Goal: Task Accomplishment & Management: Complete application form

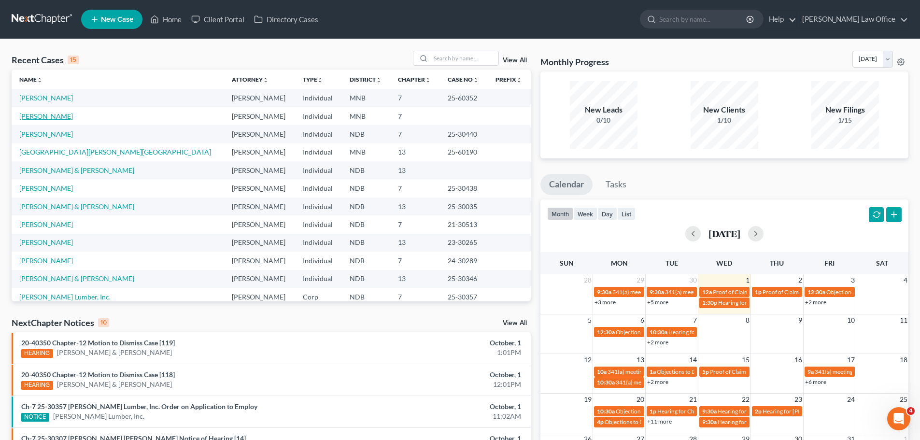
click at [26, 114] on link "[PERSON_NAME]" at bounding box center [46, 116] width 54 height 8
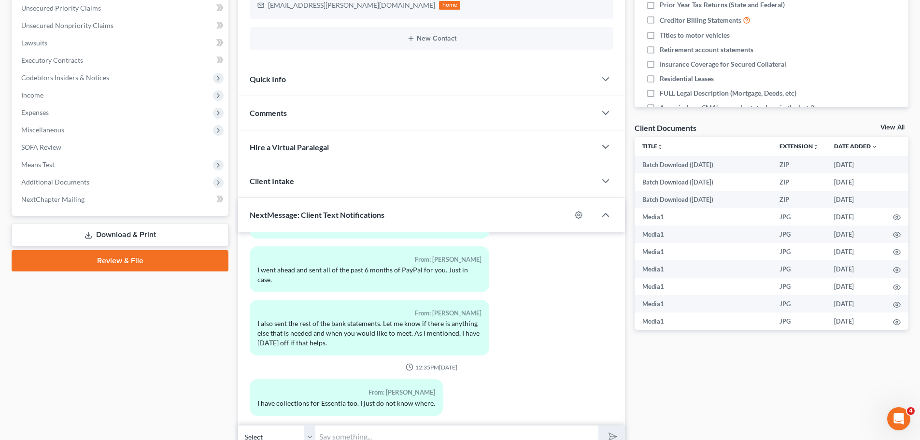
scroll to position [285, 0]
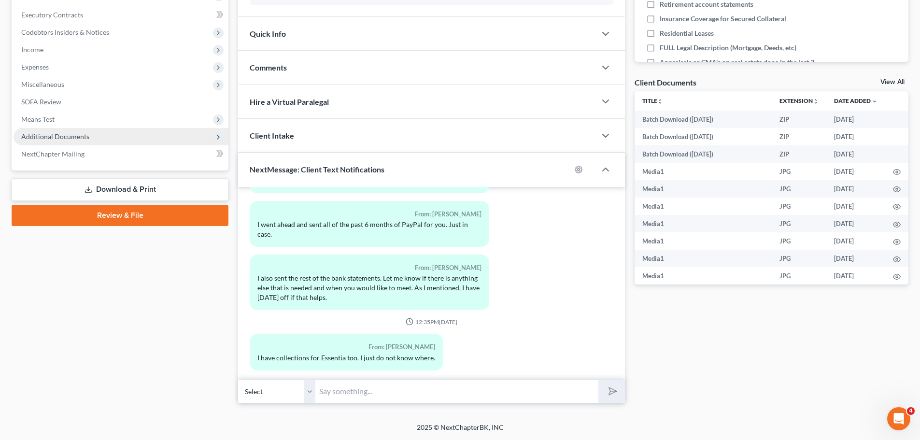
click at [57, 137] on span "Additional Documents" at bounding box center [55, 136] width 68 height 8
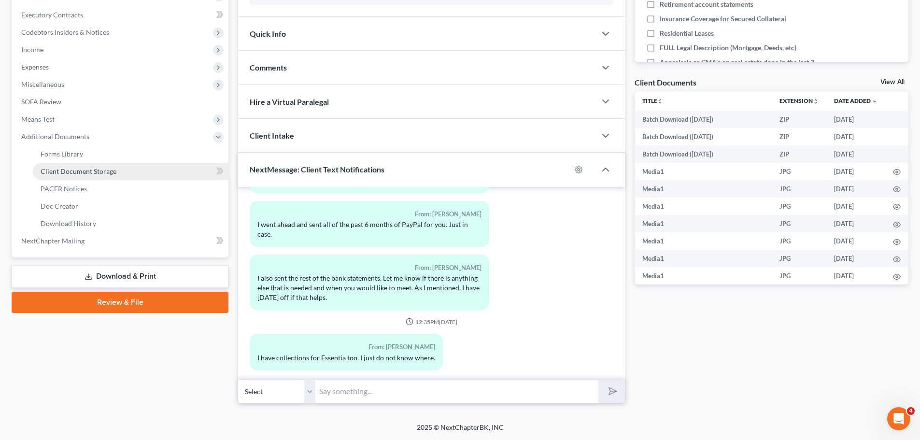
click at [103, 172] on span "Client Document Storage" at bounding box center [79, 171] width 76 height 8
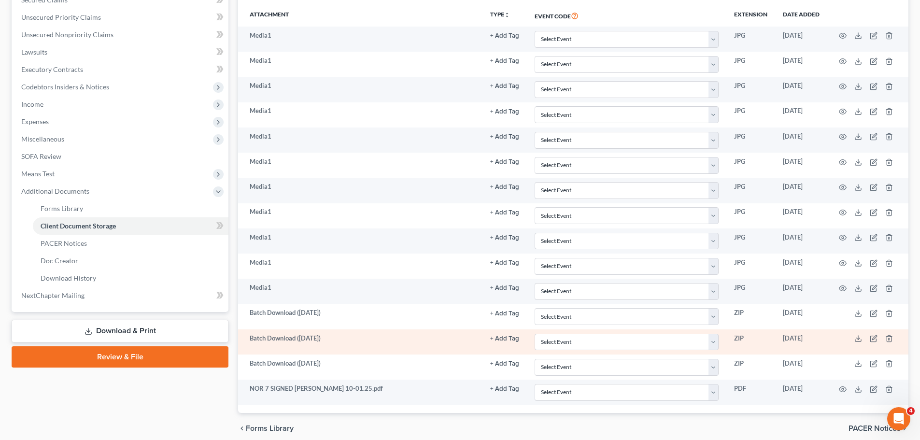
scroll to position [271, 0]
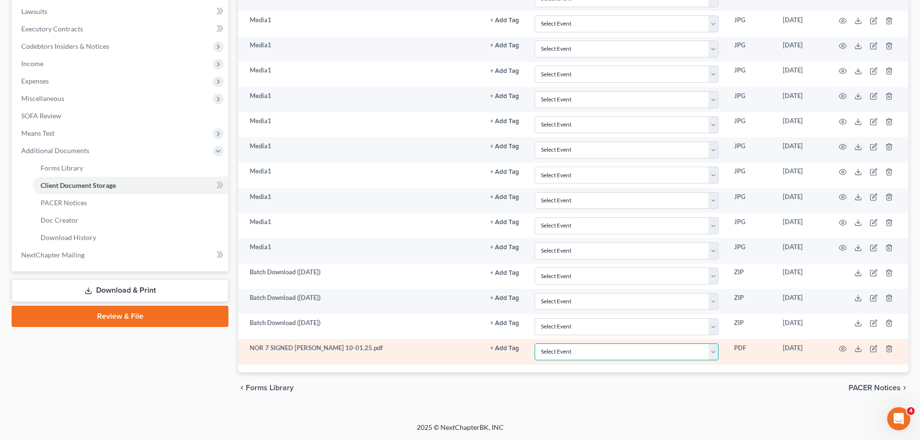
click at [462, 353] on select "Select Event Chapter 13 Plan Credit Counseling Certificate for Debtor Credit Co…" at bounding box center [626, 351] width 184 height 17
select select "6"
click at [462, 343] on select "Select Event Chapter 13 Plan Credit Counseling Certificate for Debtor Credit Co…" at bounding box center [626, 351] width 184 height 17
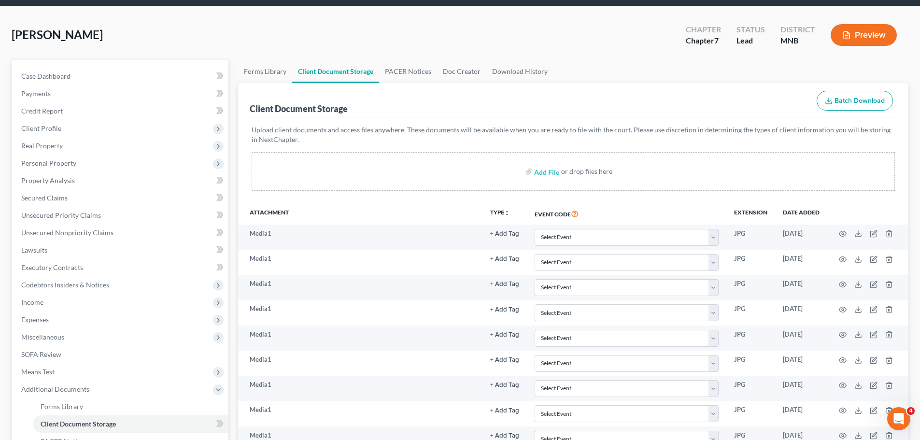
scroll to position [30, 0]
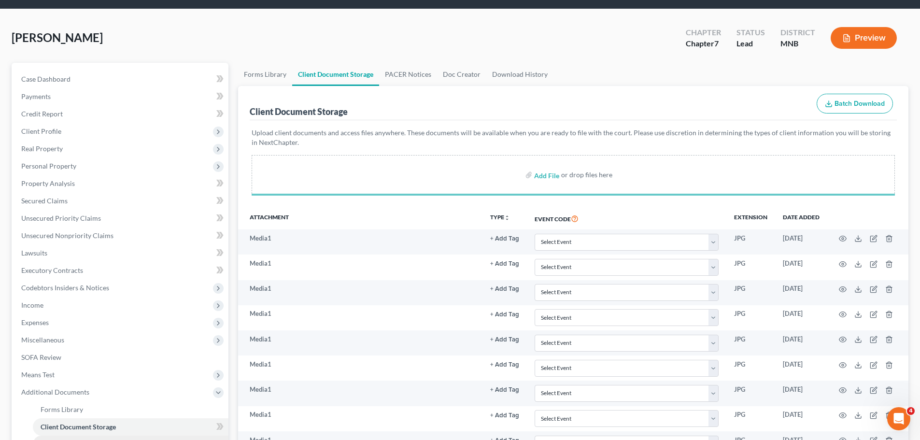
select select "6"
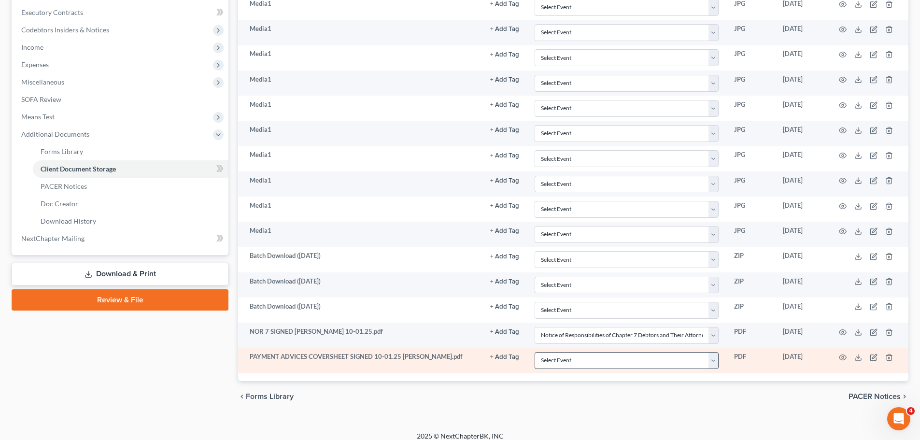
scroll to position [296, 0]
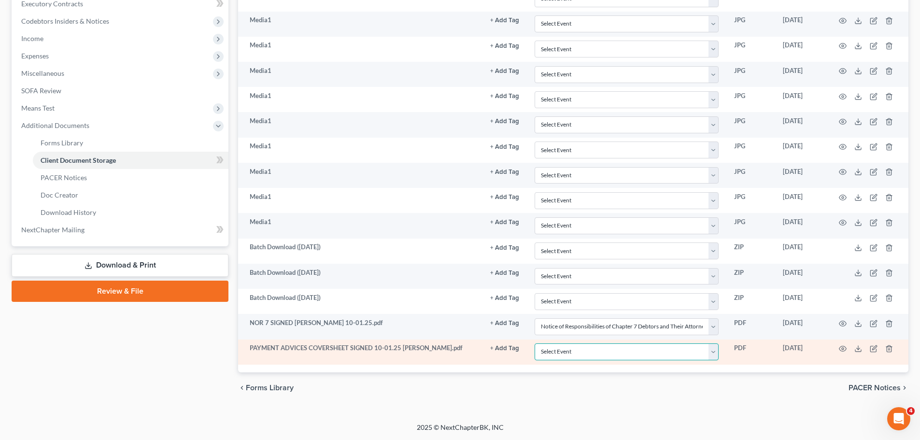
click at [462, 353] on select "Select Event Chapter 13 Plan Credit Counseling Certificate for Debtor Credit Co…" at bounding box center [626, 351] width 184 height 17
select select "7"
click at [462, 343] on select "Select Event Chapter 13 Plan Credit Counseling Certificate for Debtor Credit Co…" at bounding box center [626, 351] width 184 height 17
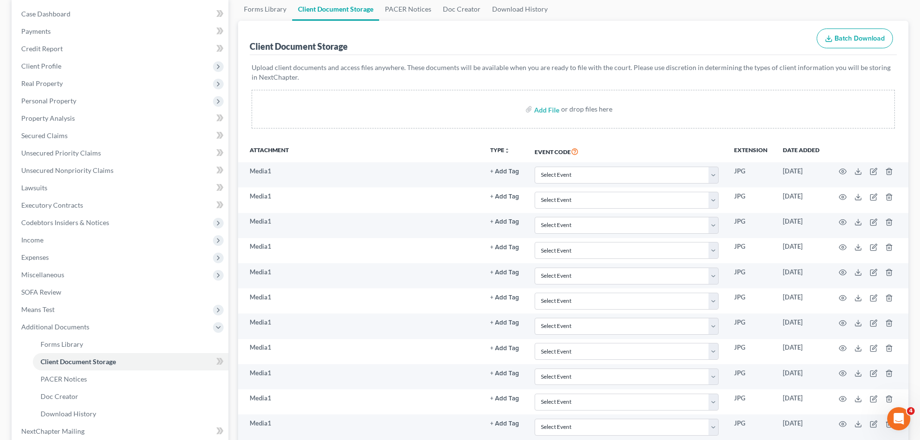
scroll to position [55, 0]
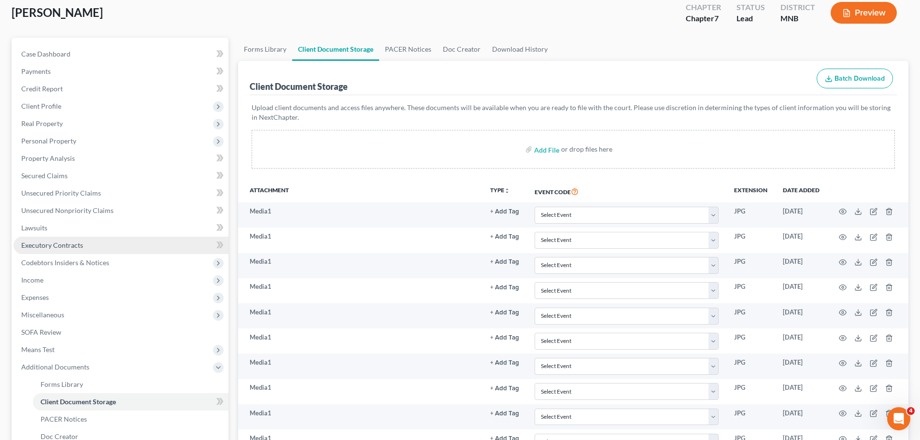
select select "6"
select select "7"
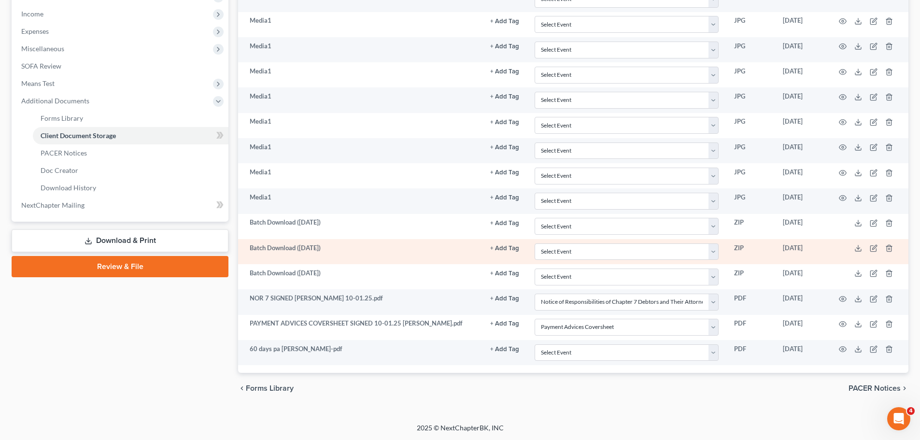
scroll to position [321, 0]
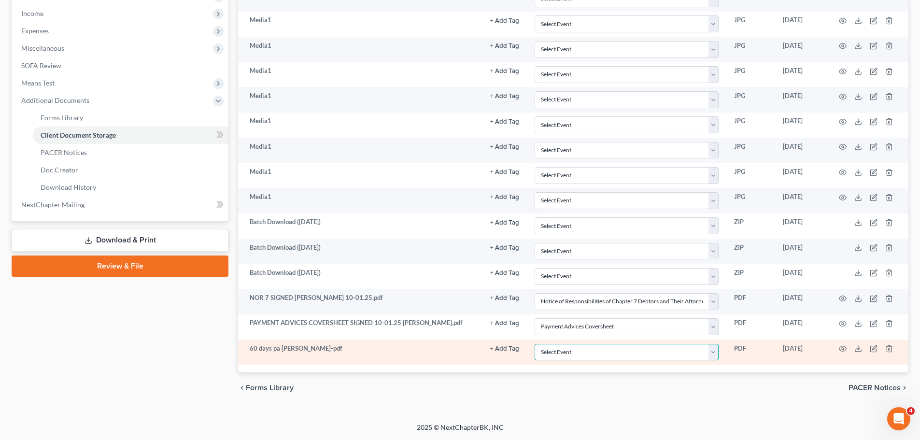
click at [462, 351] on select "Select Event Chapter 13 Plan Credit Counseling Certificate for Debtor Credit Co…" at bounding box center [626, 352] width 184 height 17
select select "4"
click at [462, 344] on select "Select Event Chapter 13 Plan Credit Counseling Certificate for Debtor Credit Co…" at bounding box center [626, 352] width 184 height 17
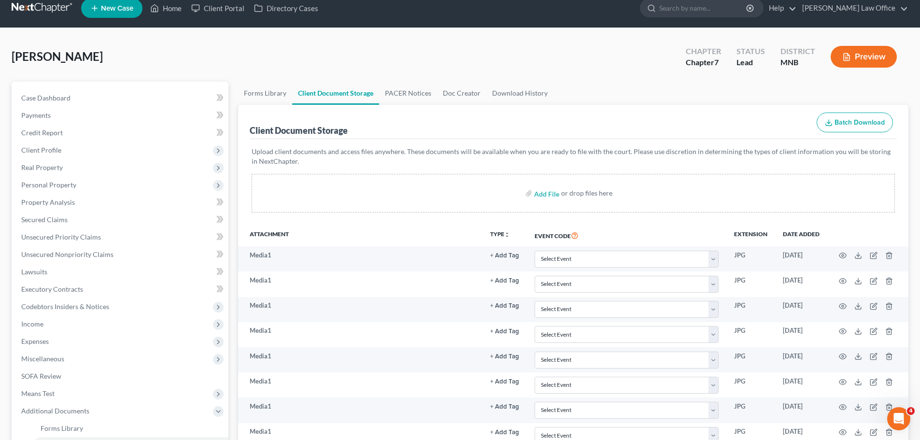
scroll to position [0, 0]
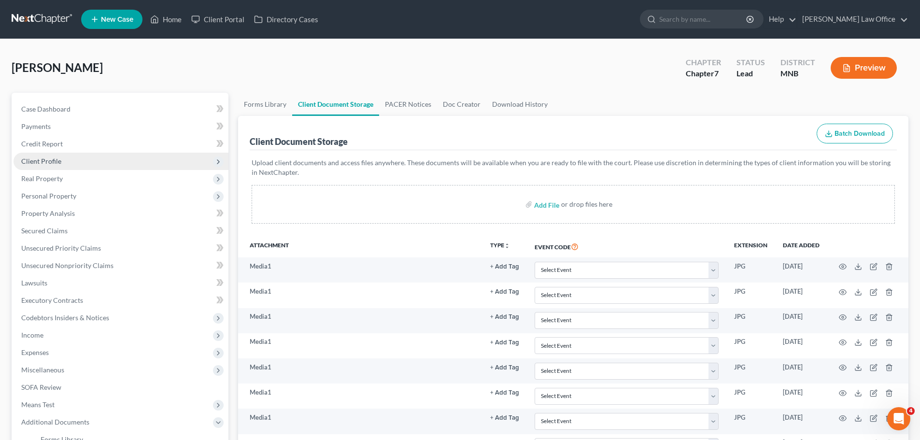
click at [57, 159] on span "Client Profile" at bounding box center [41, 161] width 40 height 8
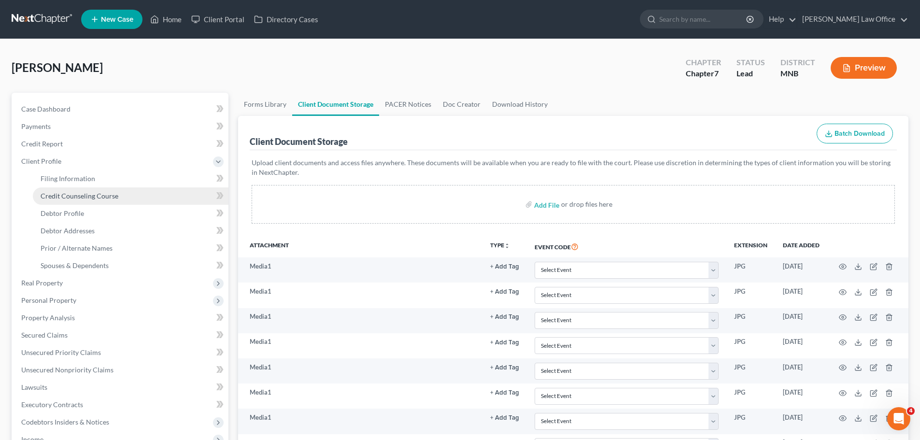
click at [103, 195] on span "Credit Counseling Course" at bounding box center [80, 196] width 78 height 8
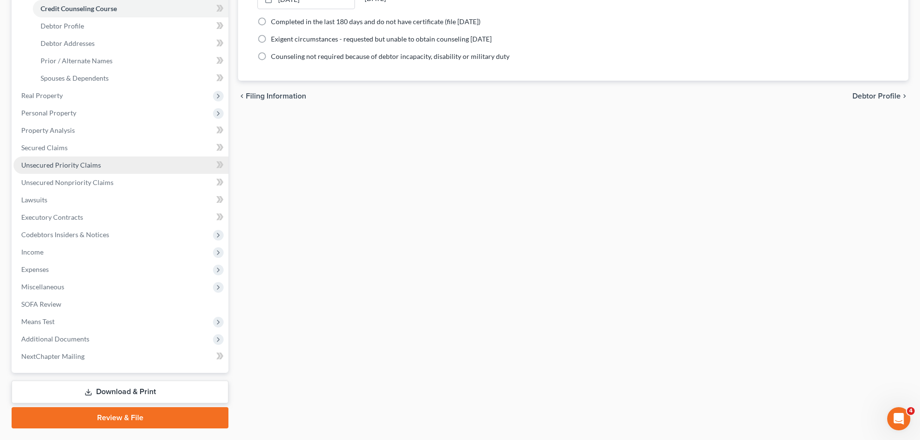
scroll to position [193, 0]
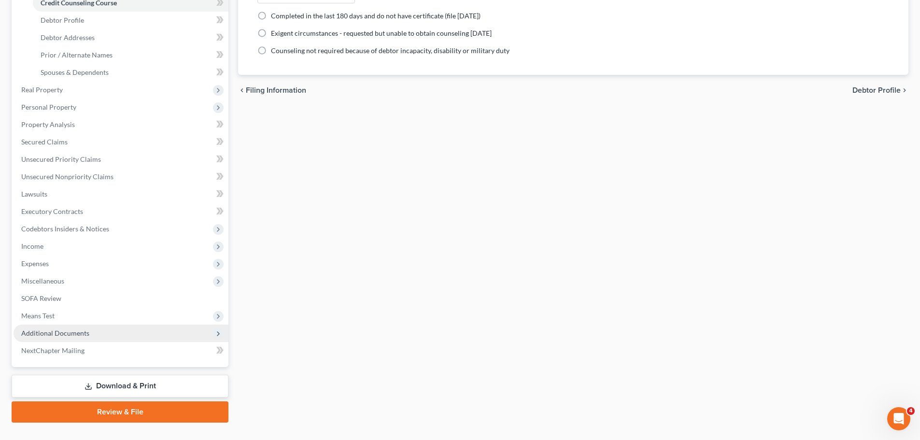
click at [70, 330] on span "Additional Documents" at bounding box center [55, 333] width 68 height 8
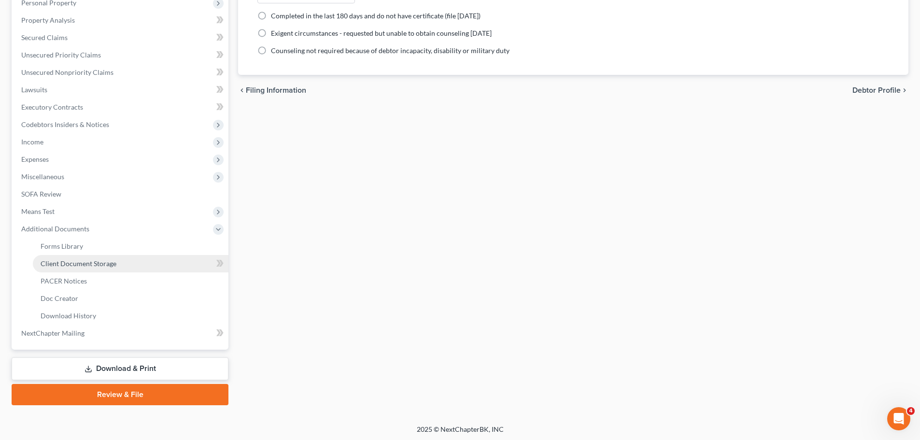
click at [96, 264] on span "Client Document Storage" at bounding box center [79, 263] width 76 height 8
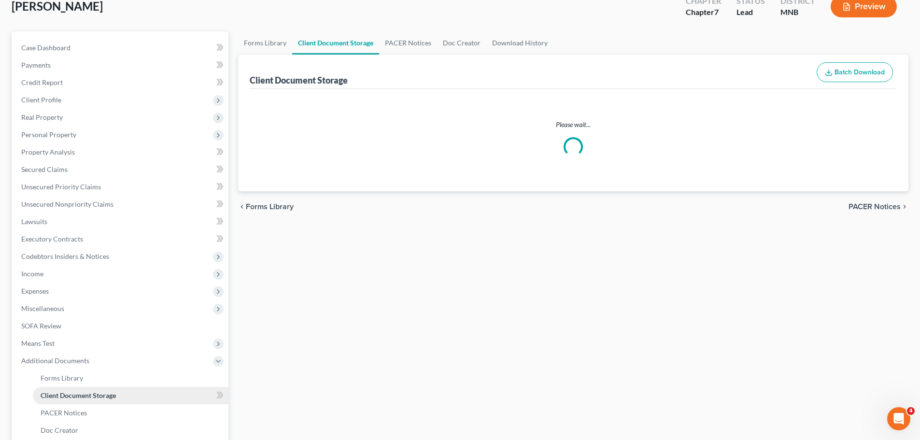
scroll to position [8, 0]
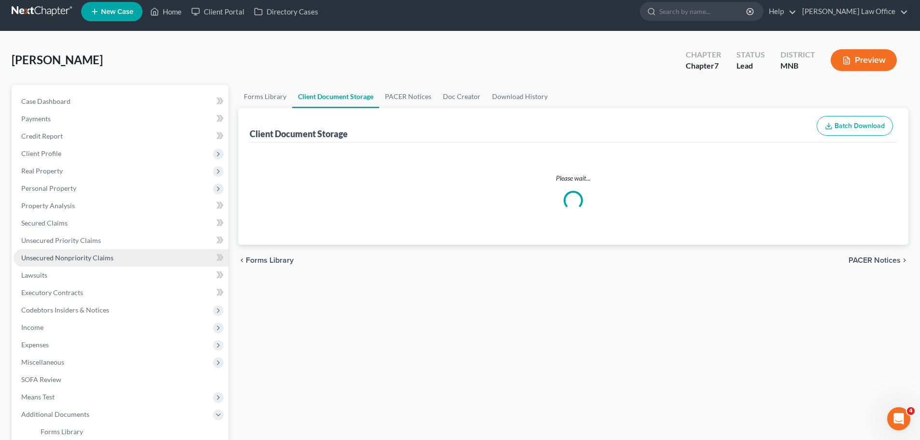
select select "6"
select select "7"
select select "4"
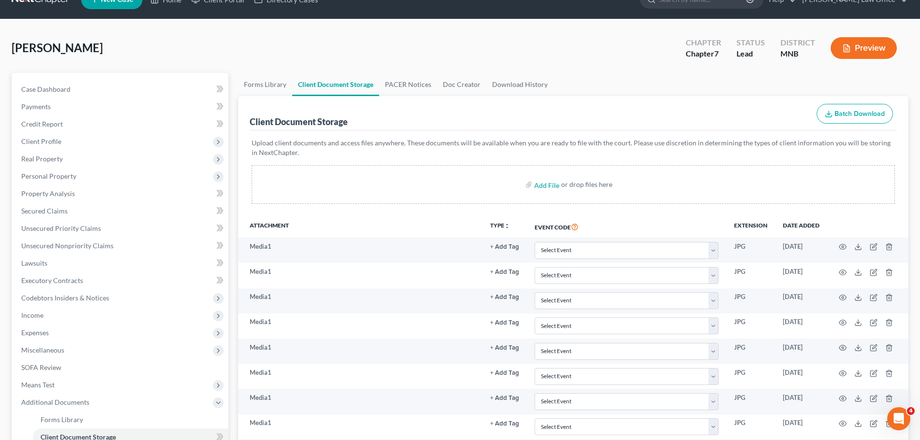
scroll to position [0, 0]
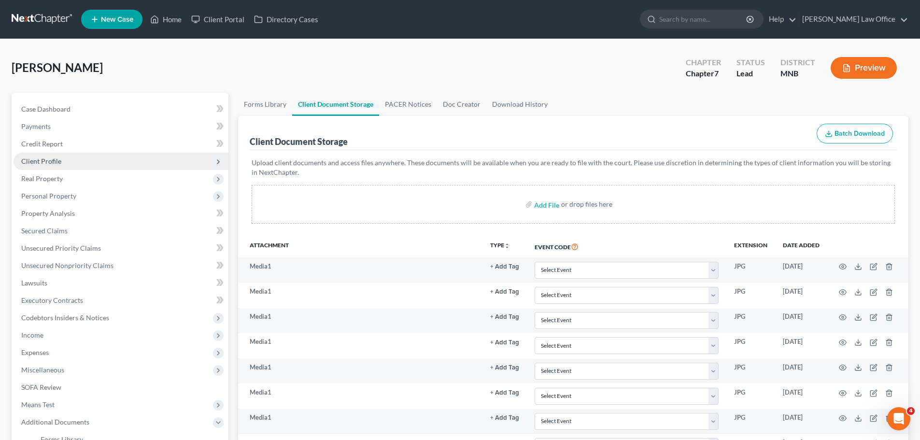
click at [41, 161] on span "Client Profile" at bounding box center [41, 161] width 40 height 8
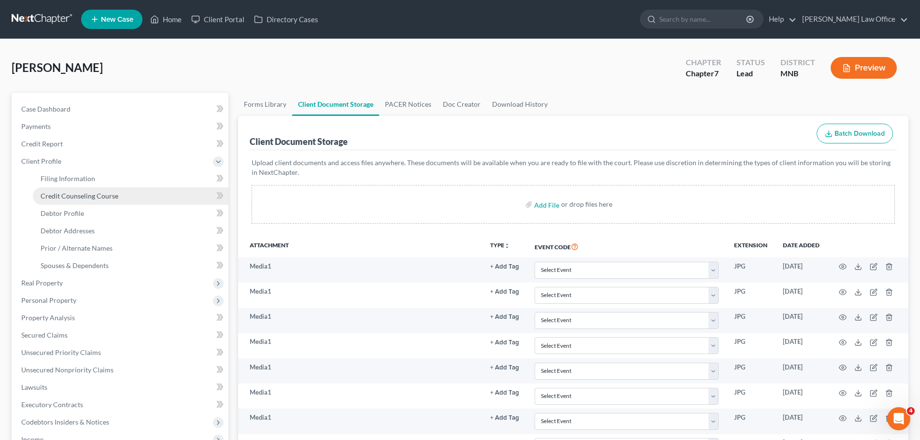
click at [55, 198] on span "Credit Counseling Course" at bounding box center [80, 196] width 78 height 8
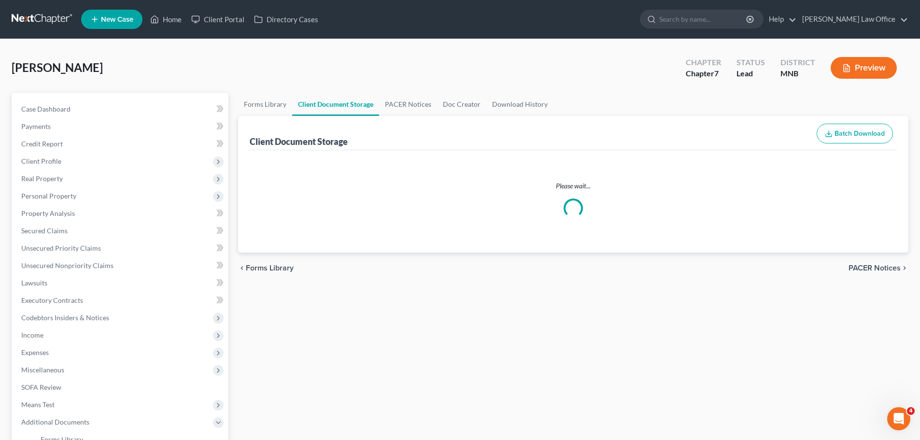
select select "6"
select select "7"
select select "4"
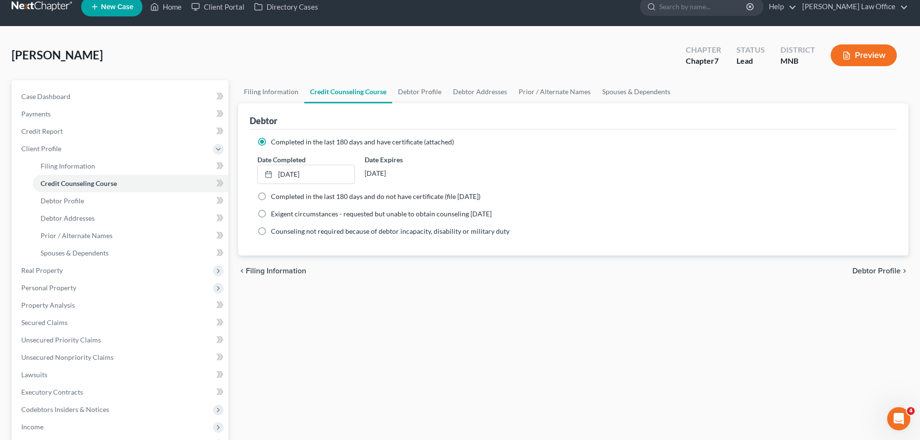
scroll to position [212, 0]
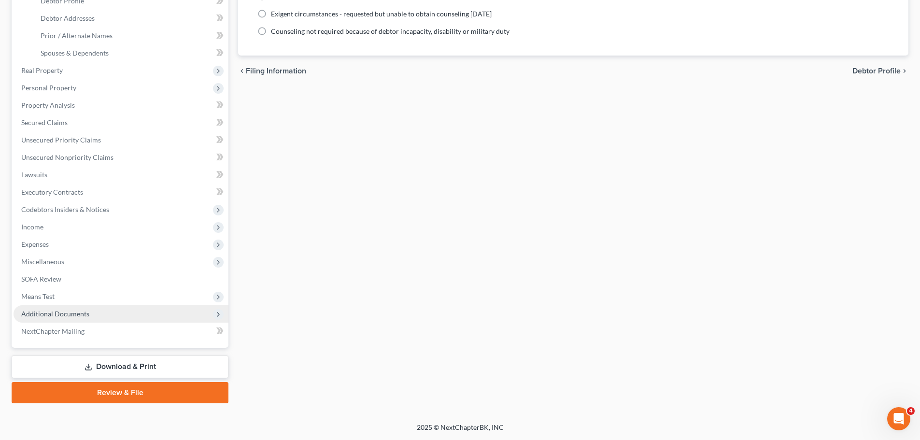
click at [50, 314] on span "Additional Documents" at bounding box center [55, 313] width 68 height 8
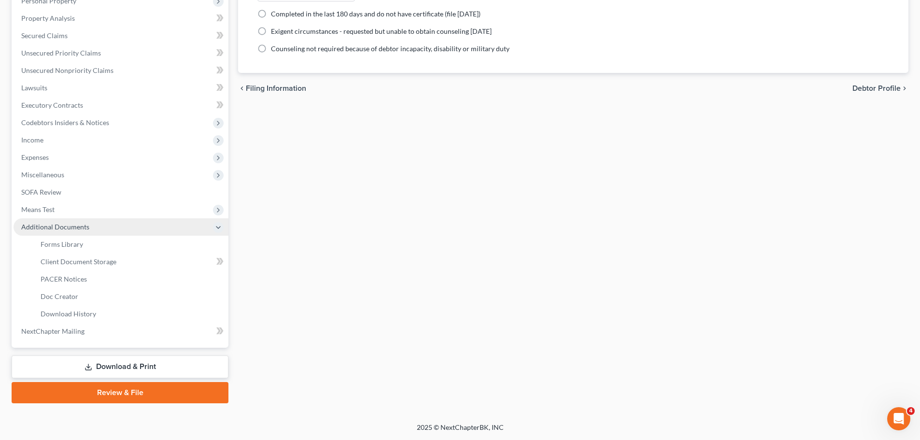
scroll to position [195, 0]
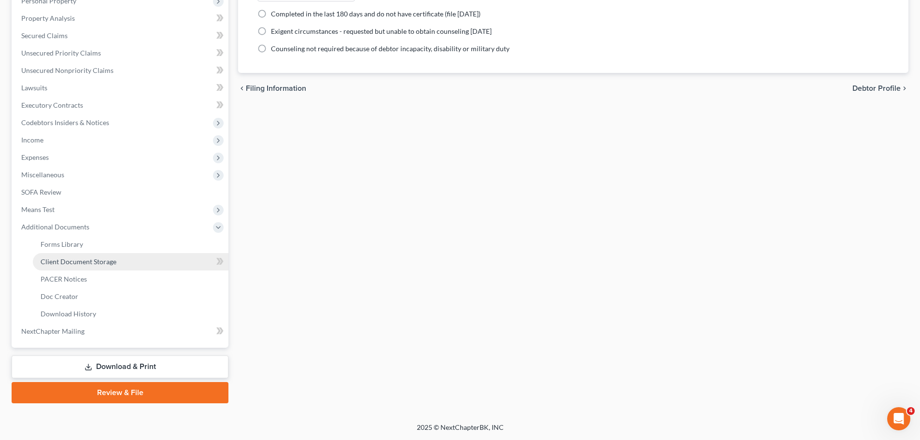
click at [82, 263] on span "Client Document Storage" at bounding box center [79, 261] width 76 height 8
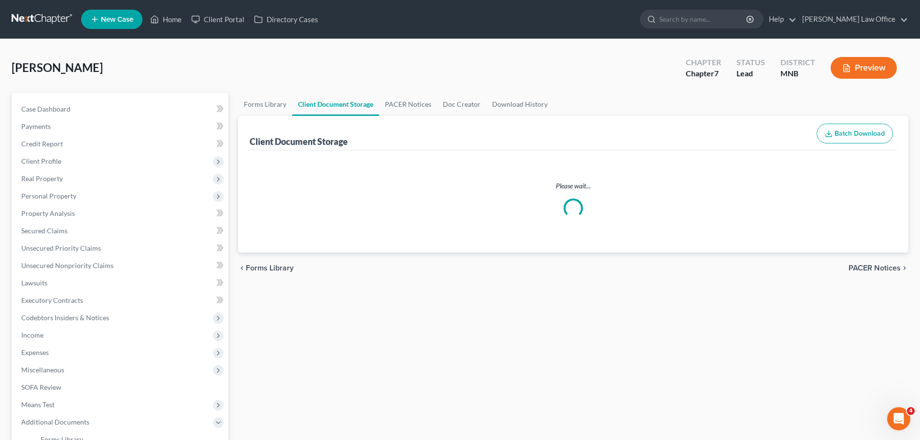
select select "6"
select select "7"
select select "4"
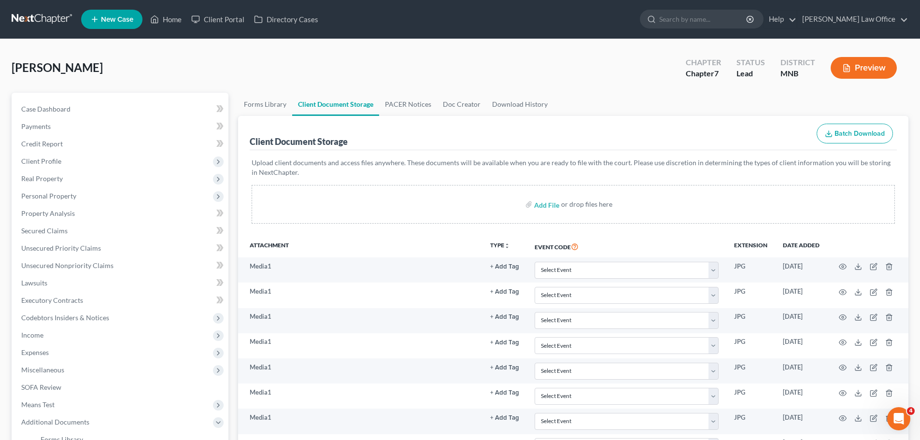
select select "6"
select select "7"
select select "4"
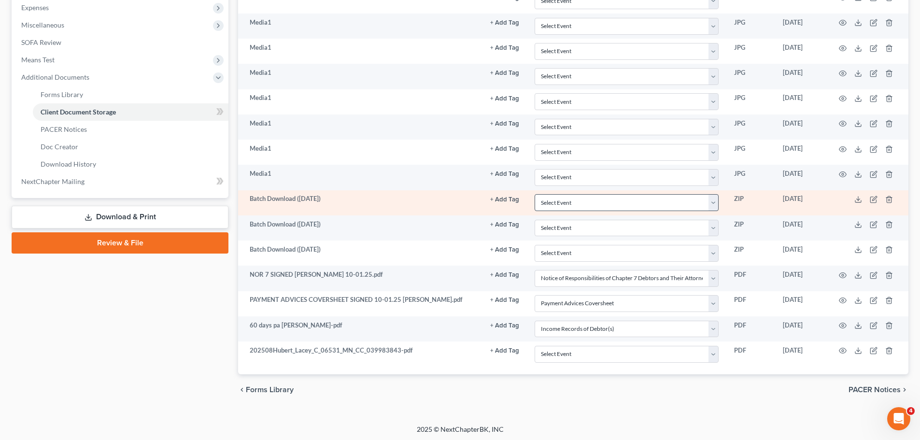
scroll to position [347, 0]
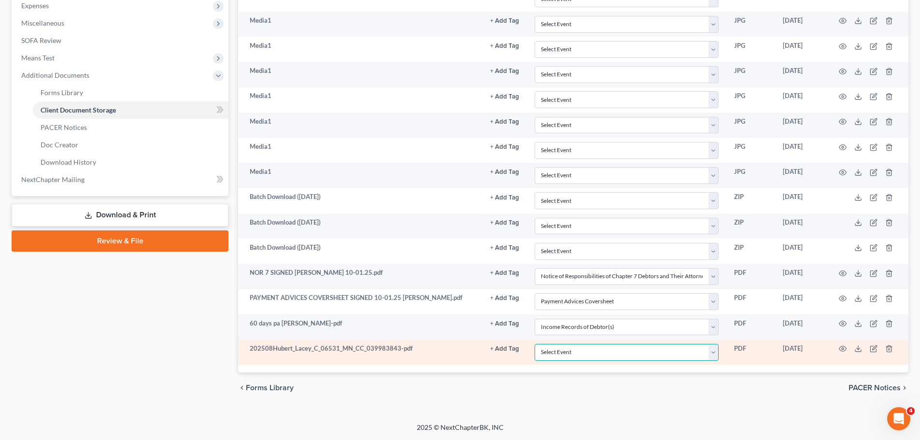
click at [462, 352] on select "Select Event Chapter 13 Plan Credit Counseling Certificate for Debtor Credit Co…" at bounding box center [626, 352] width 184 height 17
select select "1"
click at [462, 344] on select "Select Event Chapter 13 Plan Credit Counseling Certificate for Debtor Credit Co…" at bounding box center [626, 352] width 184 height 17
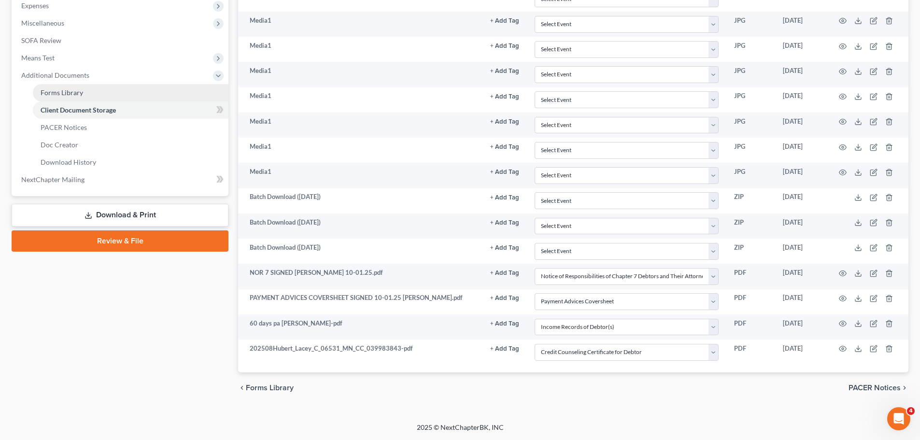
click at [111, 242] on link "Review & File" at bounding box center [120, 240] width 217 height 21
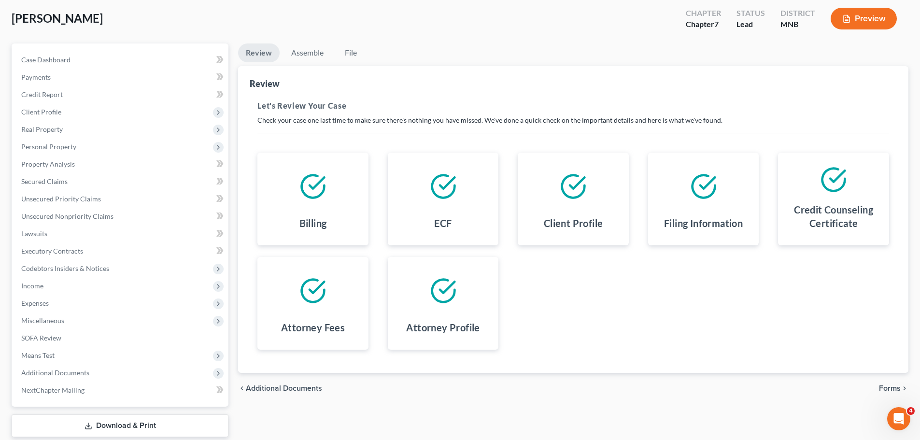
scroll to position [108, 0]
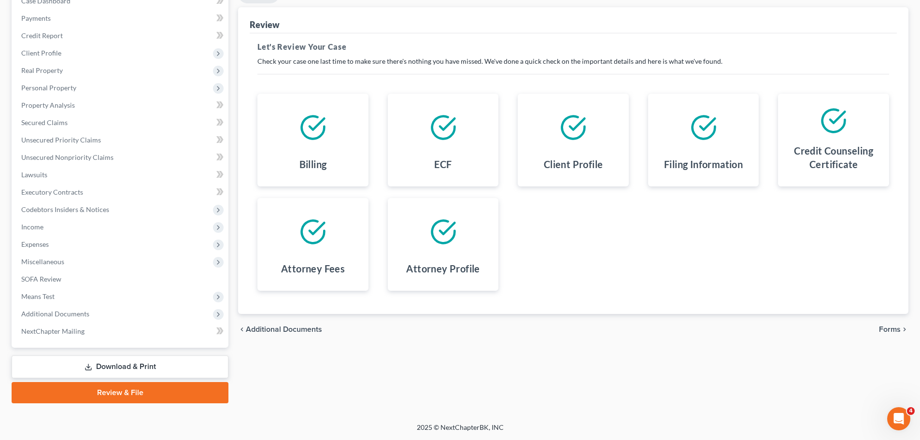
click at [462, 329] on span "Forms" at bounding box center [890, 329] width 22 height 8
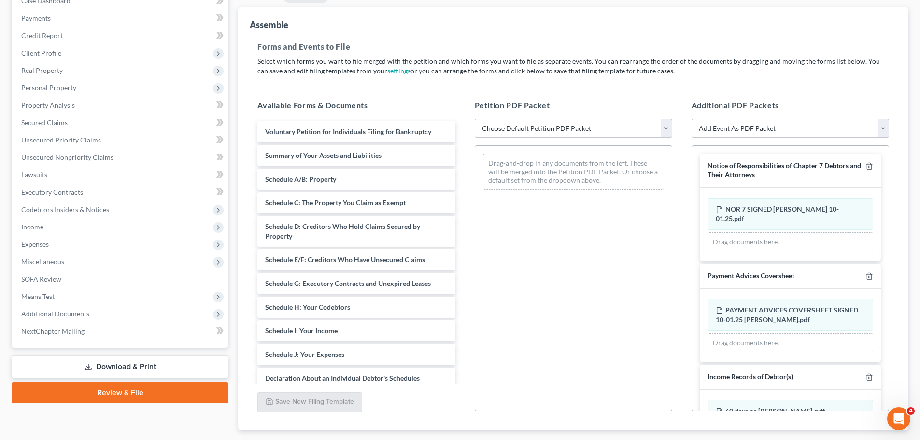
click at [462, 123] on select "Choose Default Petition PDF Packet Emergency Filing (Voluntary Petition and Cre…" at bounding box center [572, 128] width 197 height 19
select select "3"
click at [462, 119] on select "Choose Default Petition PDF Packet Emergency Filing (Voluntary Petition and Cre…" at bounding box center [572, 128] width 197 height 19
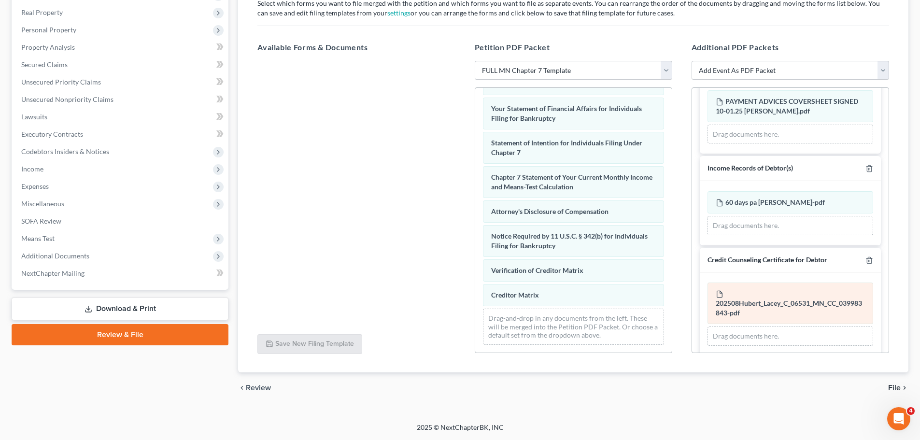
scroll to position [152, 0]
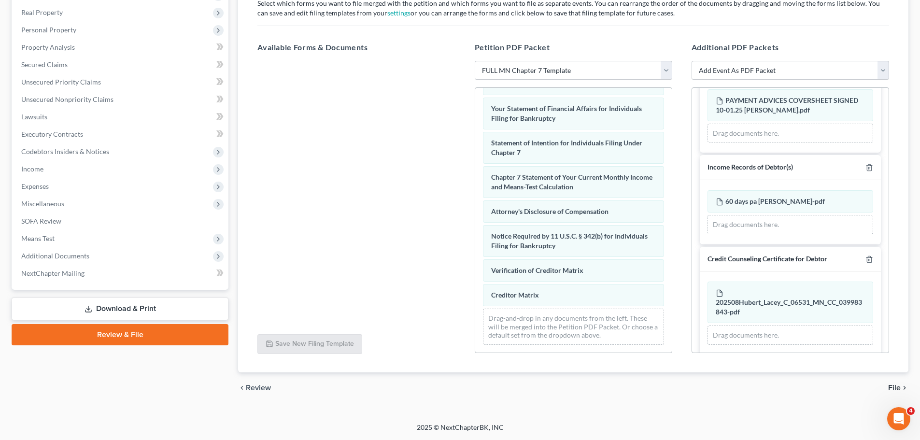
click at [462, 389] on span "File" at bounding box center [894, 388] width 13 height 8
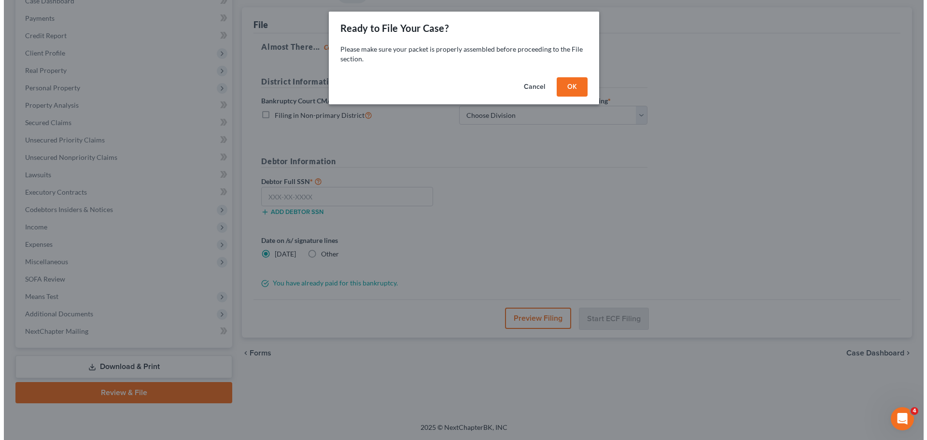
scroll to position [108, 0]
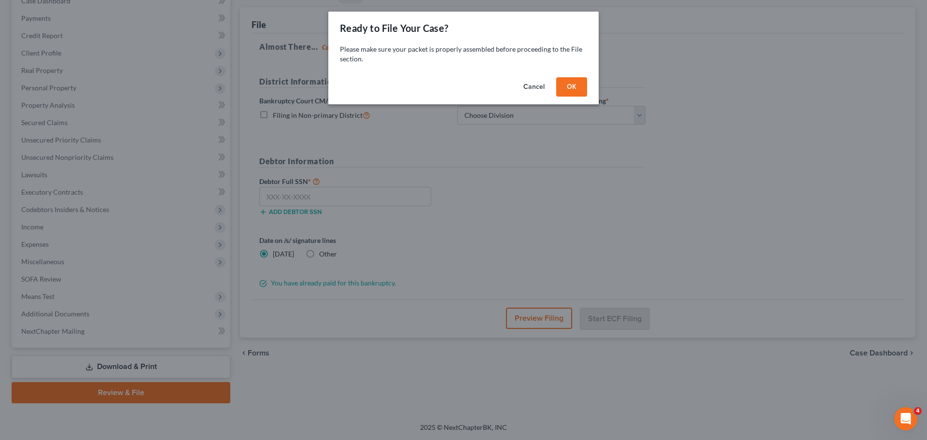
click at [462, 88] on button "OK" at bounding box center [571, 86] width 31 height 19
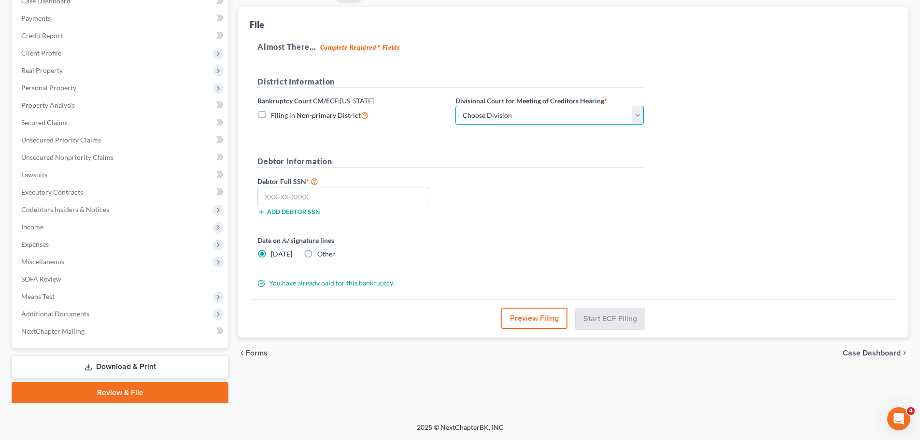
click at [462, 116] on select "Choose Division Duluth Duluth/ [GEOGRAPHIC_DATA][PERSON_NAME]* [GEOGRAPHIC_DATA…" at bounding box center [549, 115] width 188 height 19
click at [455, 106] on select "Choose Division Duluth Duluth/ [GEOGRAPHIC_DATA][PERSON_NAME]* [GEOGRAPHIC_DATA…" at bounding box center [549, 115] width 188 height 19
select select "5"
drag, startPoint x: 279, startPoint y: 198, endPoint x: 285, endPoint y: 197, distance: 6.8
click at [280, 197] on input "text" at bounding box center [343, 196] width 172 height 19
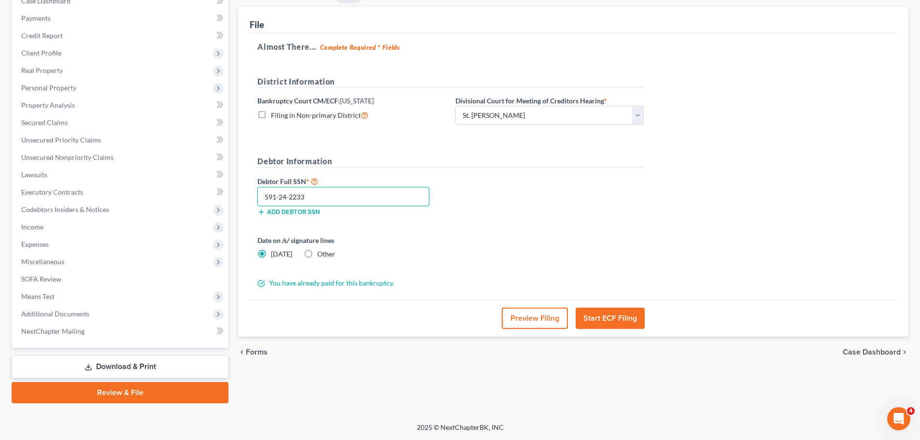
type input "591-24-2233"
click at [462, 314] on button "Start ECF Filing" at bounding box center [609, 317] width 69 height 21
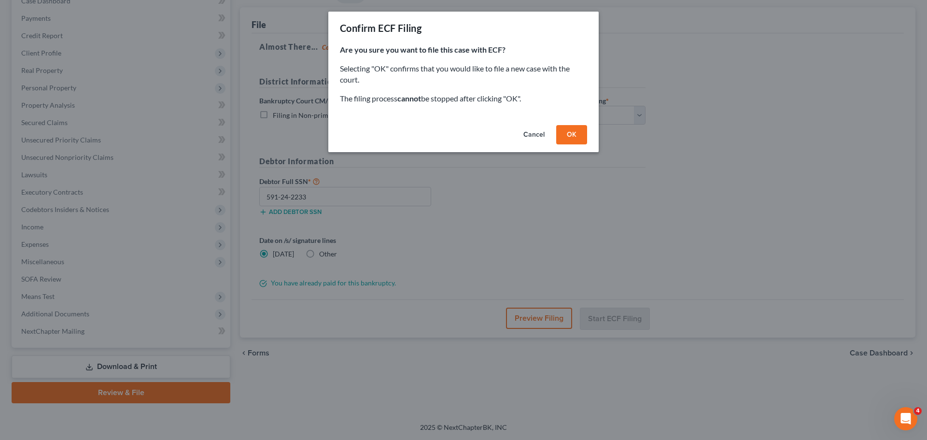
click at [462, 135] on button "OK" at bounding box center [571, 134] width 31 height 19
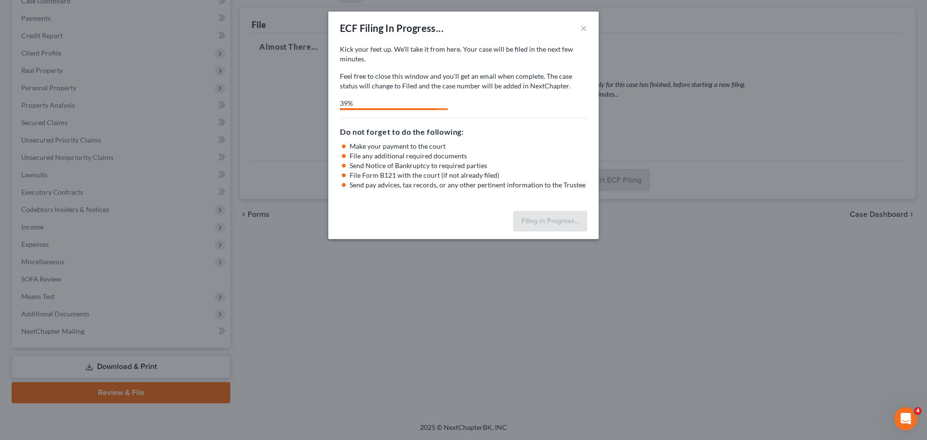
select select "5"
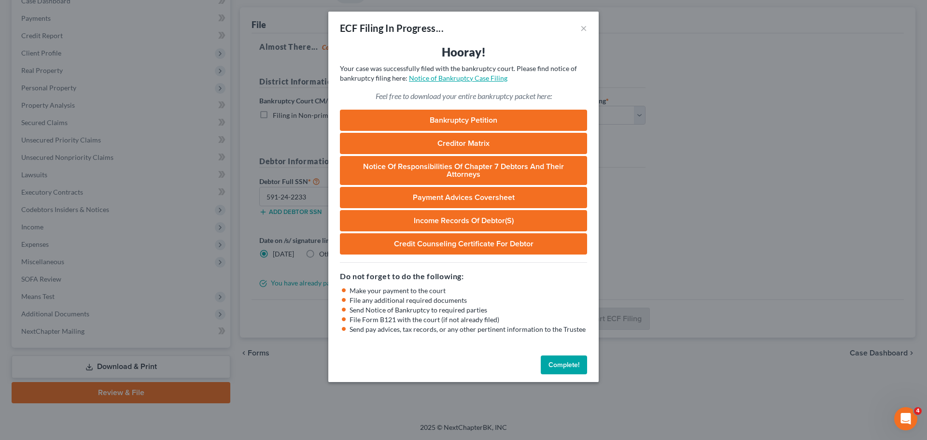
click at [455, 77] on link "Notice of Bankruptcy Case Filing" at bounding box center [458, 78] width 98 height 8
